Goal: Task Accomplishment & Management: Manage account settings

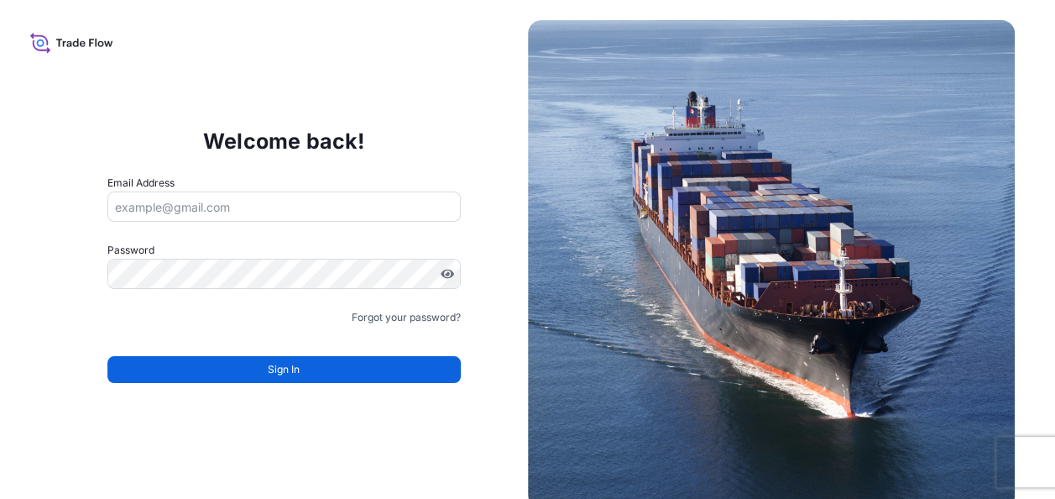
type input "[EMAIL_ADDRESS][PERSON_NAME][DOMAIN_NAME]"
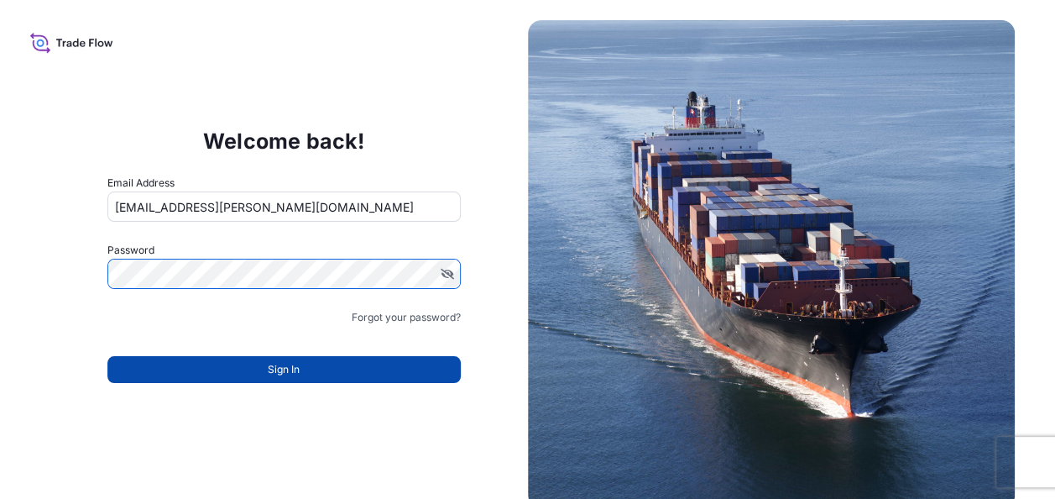
click at [262, 368] on button "Sign In" at bounding box center [283, 369] width 353 height 27
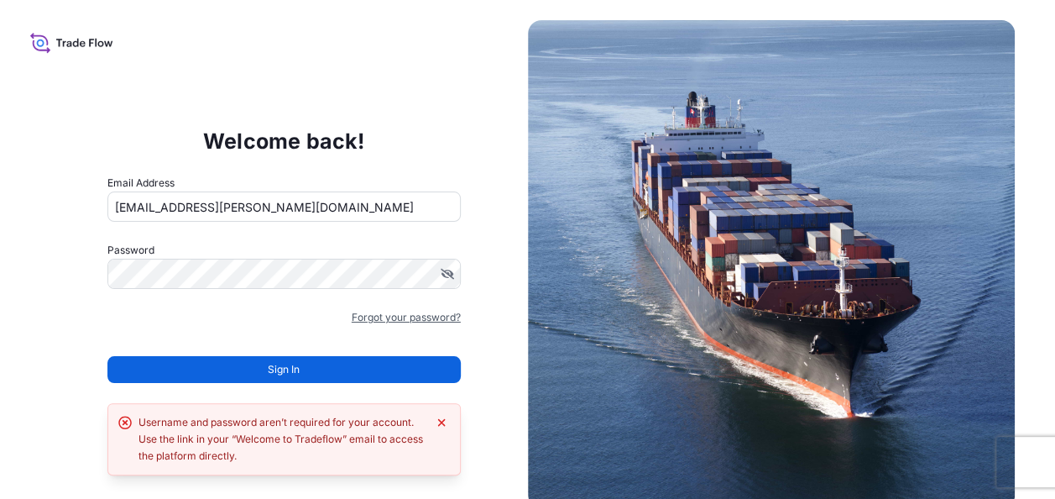
click at [405, 317] on link "Forgot your password?" at bounding box center [406, 317] width 109 height 17
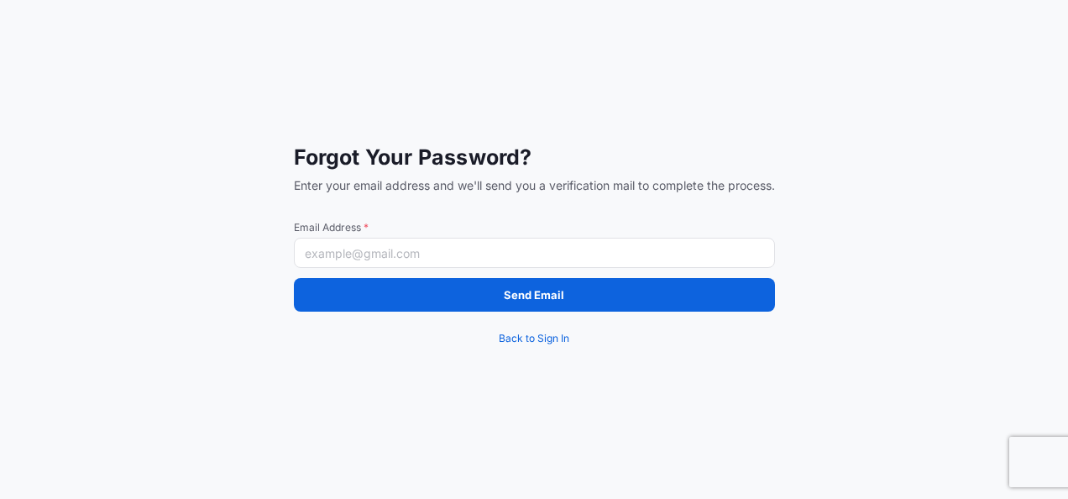
click at [368, 259] on input "Email Address *" at bounding box center [534, 253] width 481 height 30
type input "[EMAIL_ADDRESS][PERSON_NAME][DOMAIN_NAME]"
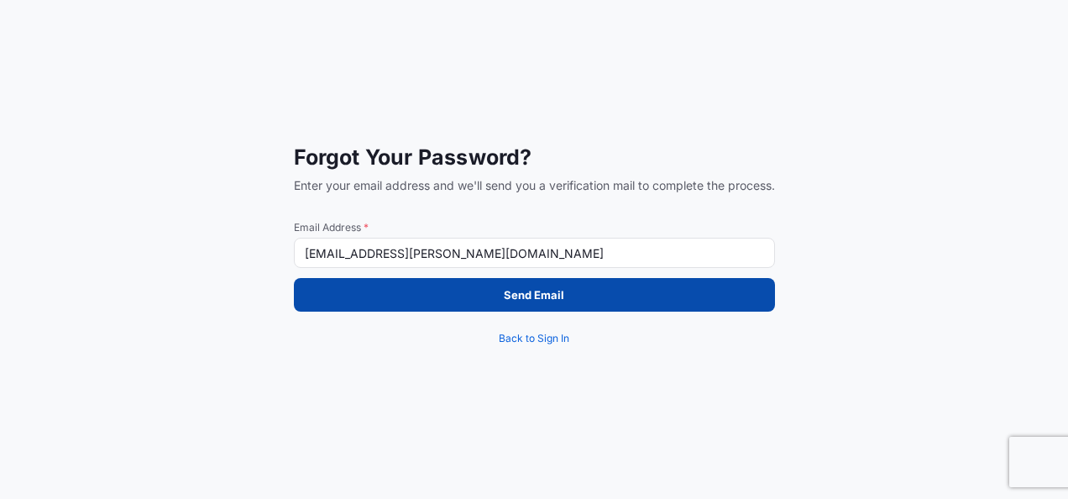
click at [438, 290] on button "Send Email" at bounding box center [534, 295] width 481 height 34
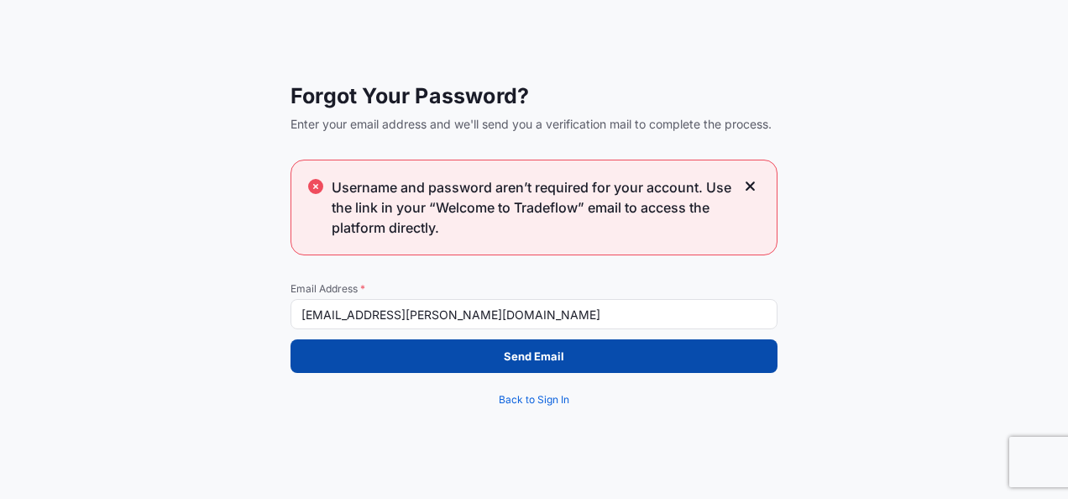
click at [527, 355] on p "Send Email" at bounding box center [534, 356] width 60 height 17
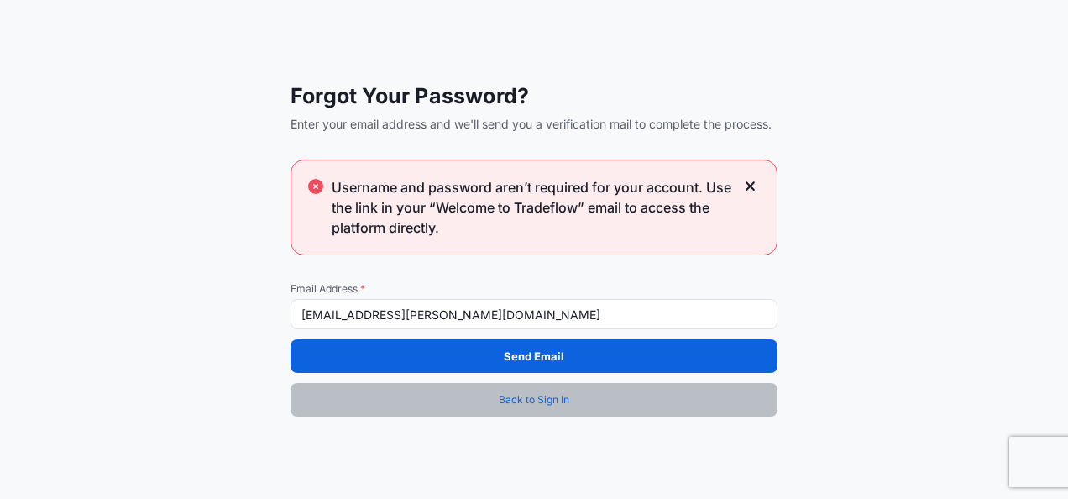
click at [521, 400] on span "Back to Sign In" at bounding box center [534, 399] width 71 height 17
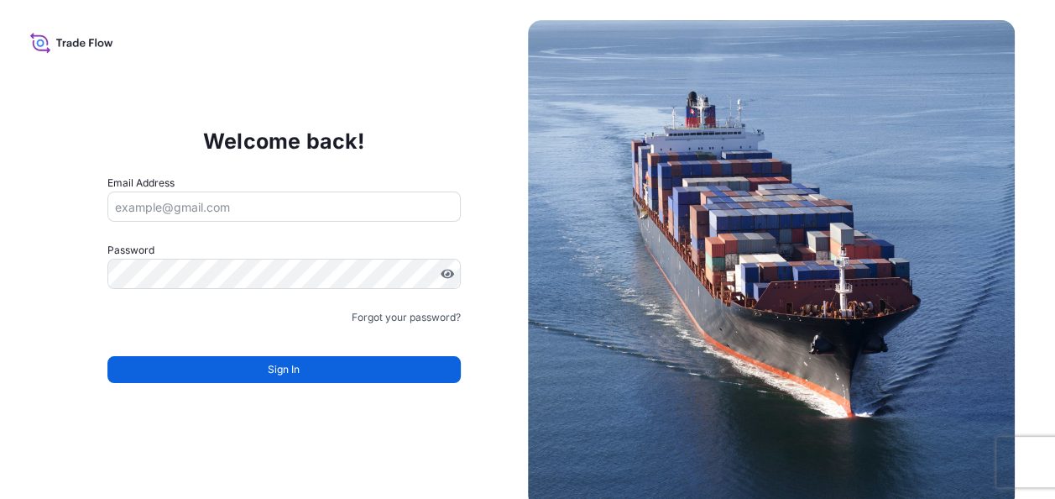
type input "[EMAIL_ADDRESS][PERSON_NAME][DOMAIN_NAME]"
click at [67, 43] on icon at bounding box center [71, 42] width 83 height 24
click at [233, 238] on form "Email Address [EMAIL_ADDRESS][PERSON_NAME][DOMAIN_NAME] Password Must include: …" at bounding box center [283, 289] width 353 height 228
